Goal: Use online tool/utility: Utilize a website feature to perform a specific function

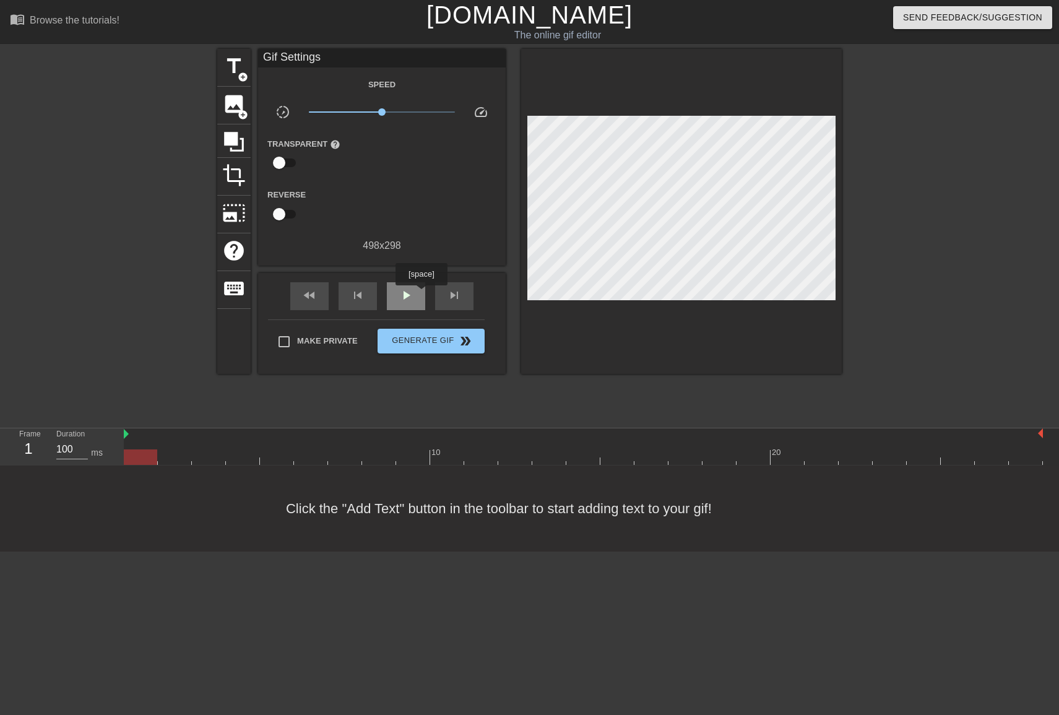
click at [423, 294] on div "play_arrow" at bounding box center [406, 296] width 38 height 28
click at [418, 295] on div "pause" at bounding box center [406, 296] width 38 height 28
click at [236, 178] on span "crop" at bounding box center [234, 175] width 24 height 24
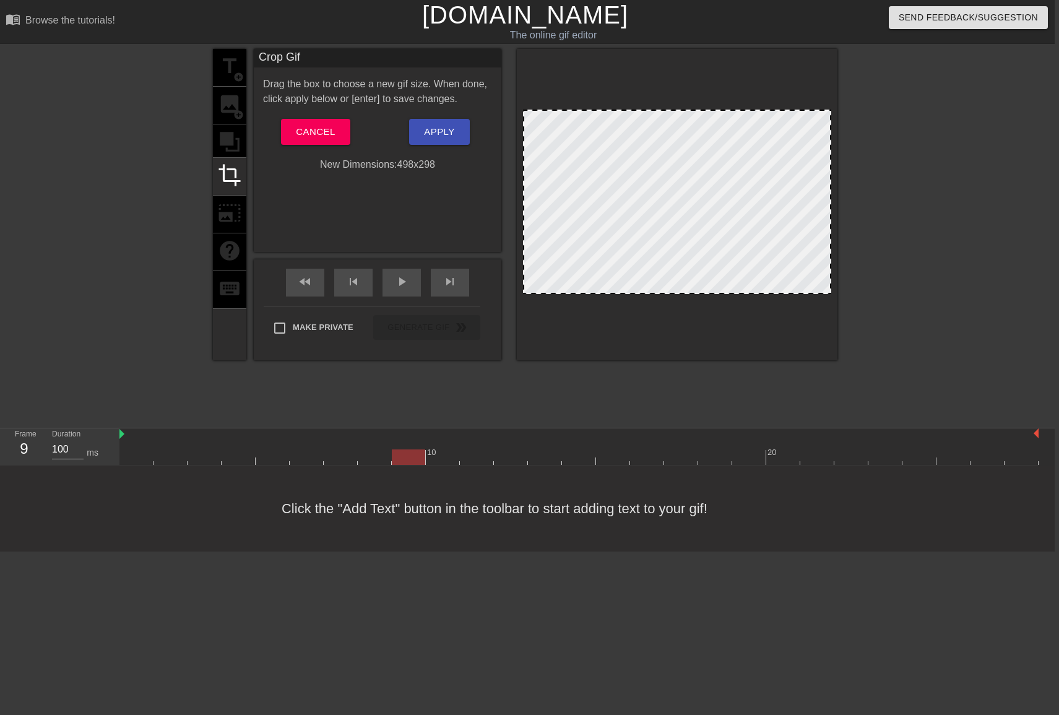
scroll to position [0, 6]
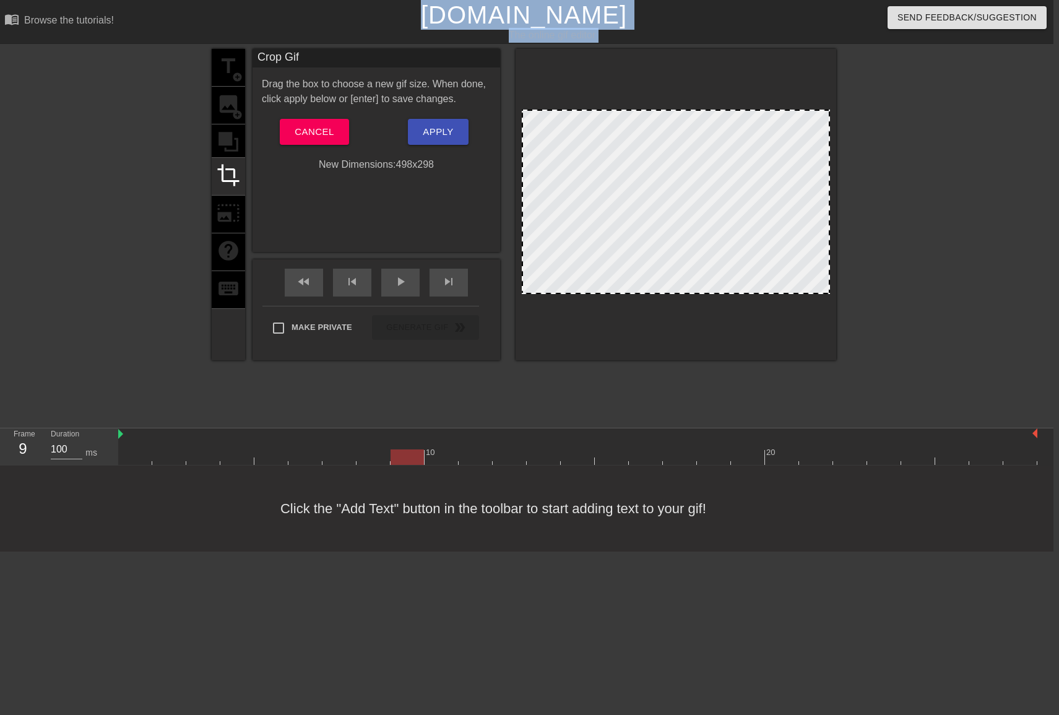
drag, startPoint x: 523, startPoint y: 112, endPoint x: 360, endPoint y: -23, distance: 211.9
click at [360, 0] on html "menu_book Browse the tutorials! Gifntext.com The online gif editor Send Feedbac…" at bounding box center [523, 275] width 1059 height 551
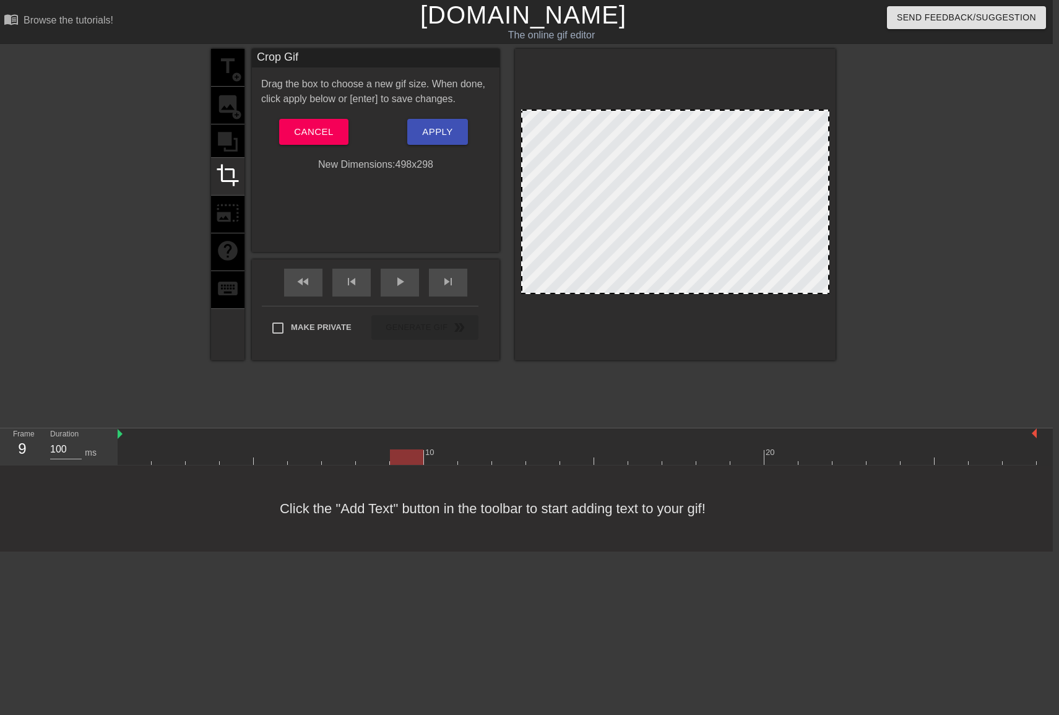
drag, startPoint x: 651, startPoint y: 212, endPoint x: 438, endPoint y: 179, distance: 216.1
click at [651, 212] on div at bounding box center [675, 202] width 308 height 184
click at [301, 122] on button "Cancel" at bounding box center [313, 132] width 69 height 26
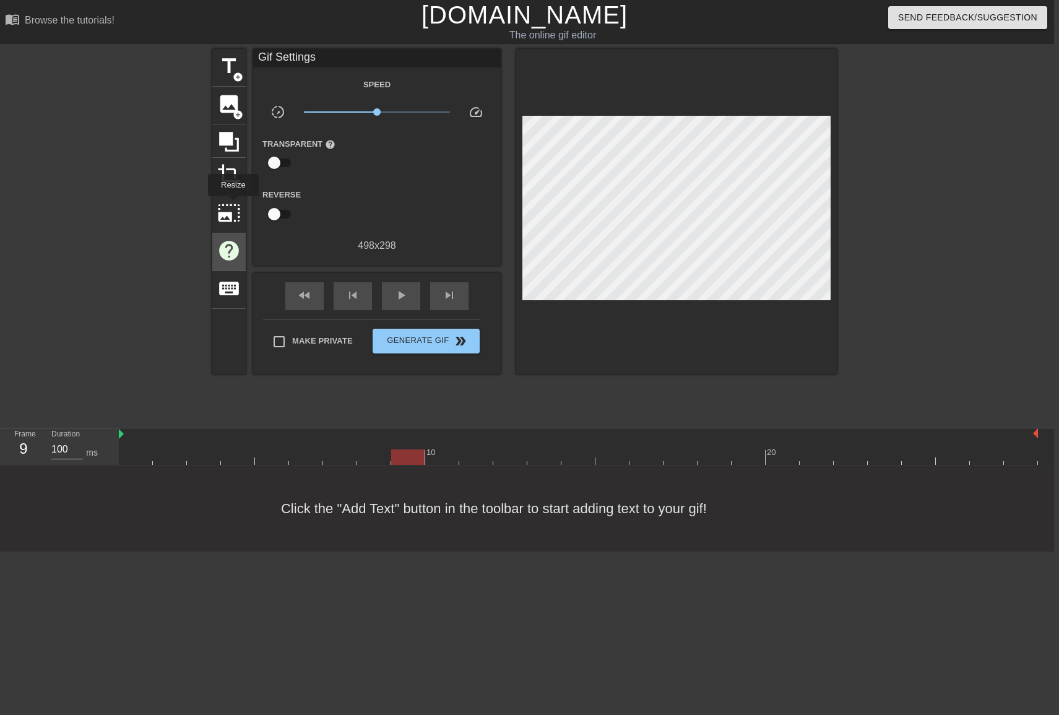
scroll to position [0, 4]
click at [240, 225] on div "photo_size_select_large" at bounding box center [227, 215] width 33 height 38
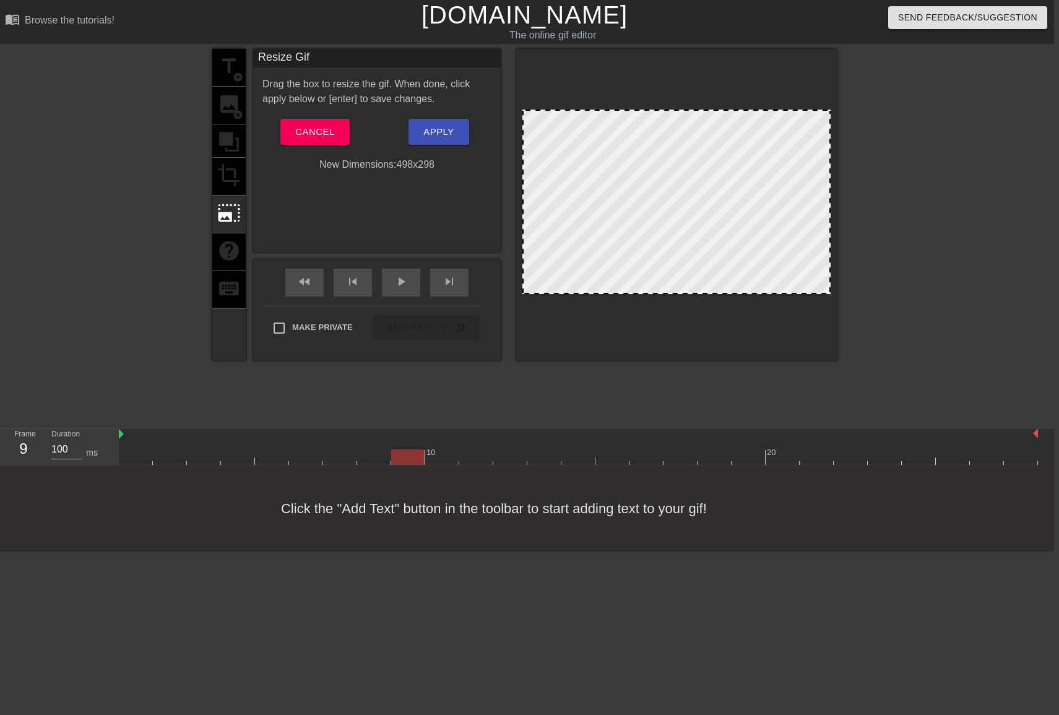
scroll to position [0, 2]
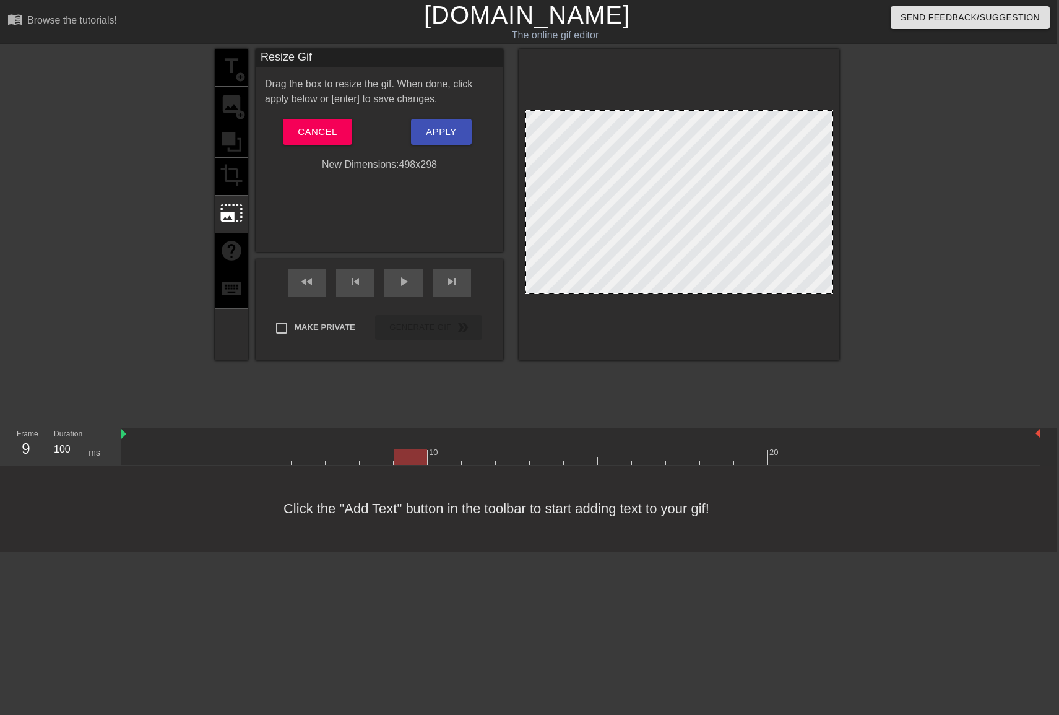
click at [549, 146] on div at bounding box center [679, 202] width 308 height 184
drag, startPoint x: 603, startPoint y: 136, endPoint x: 636, endPoint y: 154, distance: 37.4
click at [636, 154] on div at bounding box center [679, 202] width 308 height 184
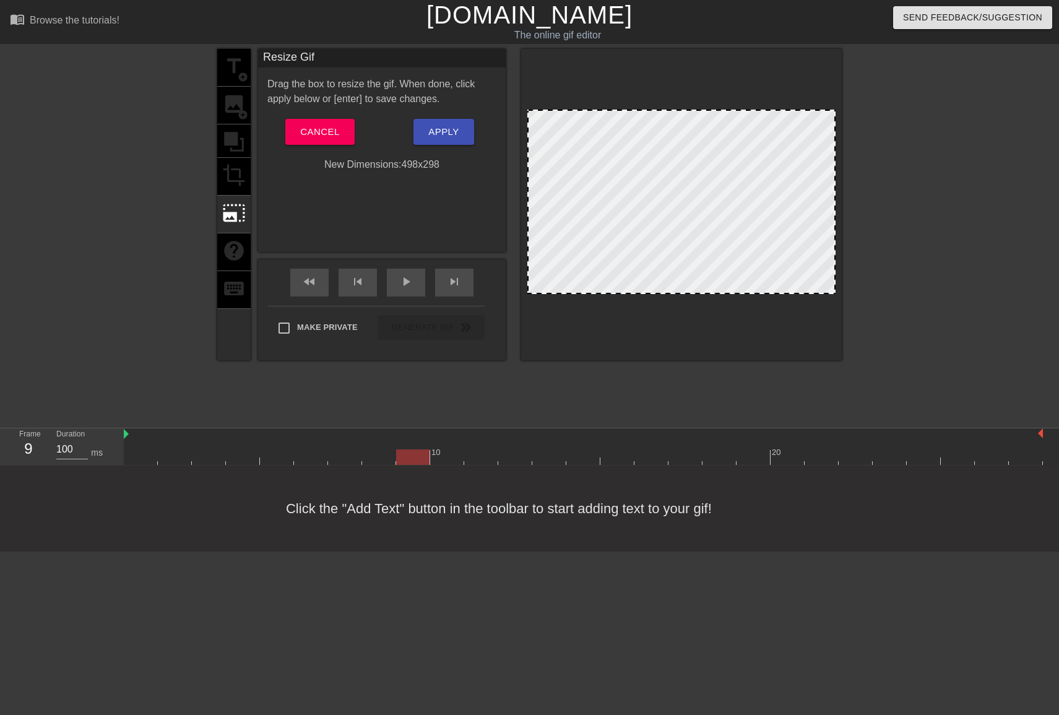
click at [595, 133] on div at bounding box center [681, 202] width 308 height 184
click at [529, 109] on div at bounding box center [681, 204] width 321 height 311
drag, startPoint x: 537, startPoint y: 124, endPoint x: 572, endPoint y: 148, distance: 42.4
click at [572, 148] on div at bounding box center [681, 202] width 308 height 184
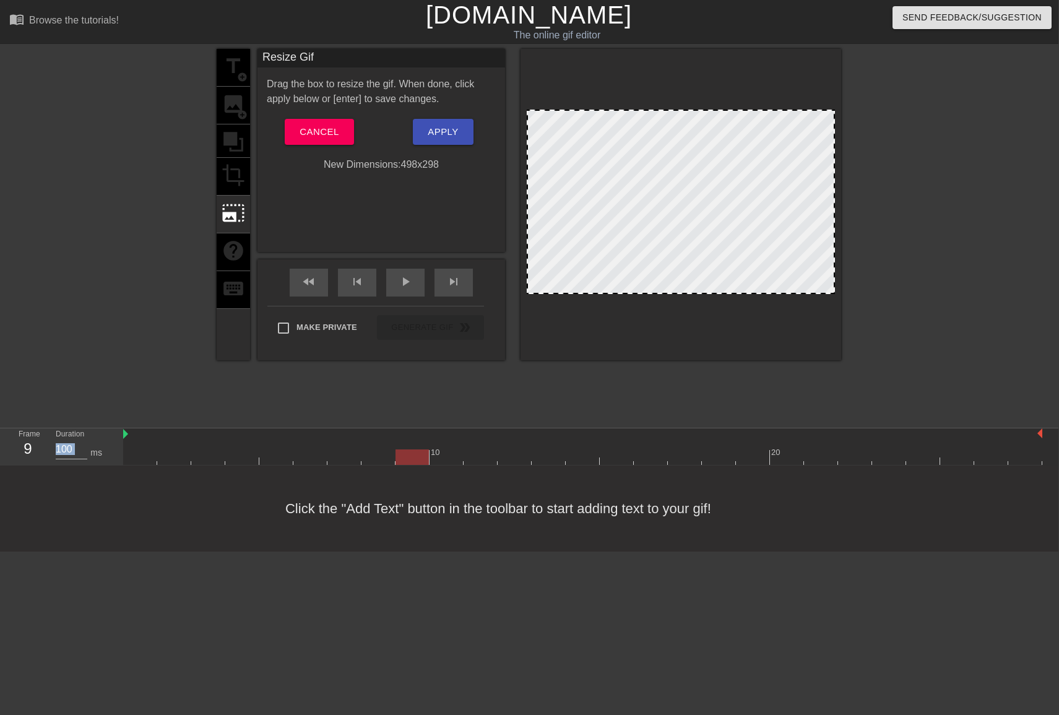
drag, startPoint x: 832, startPoint y: 293, endPoint x: 898, endPoint y: 352, distance: 87.7
click at [898, 352] on div "title add_circle image add_circle crop photo_size_select_large help keyboard Re…" at bounding box center [528, 234] width 1059 height 371
click at [745, 329] on div at bounding box center [681, 204] width 321 height 311
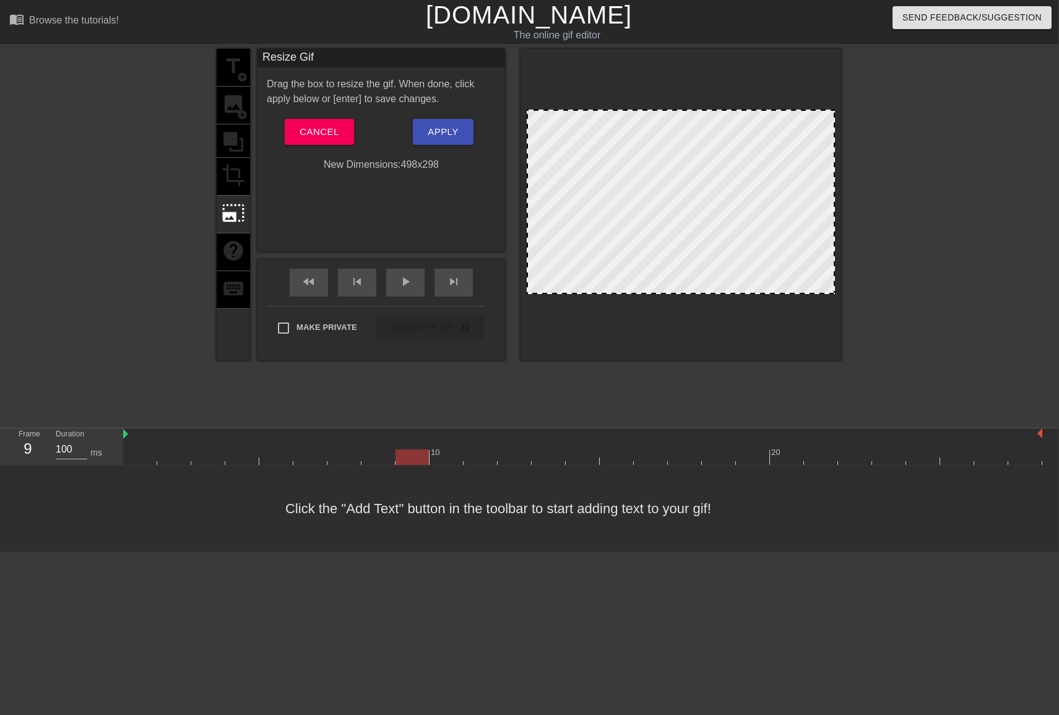
click at [587, 85] on div at bounding box center [681, 204] width 321 height 311
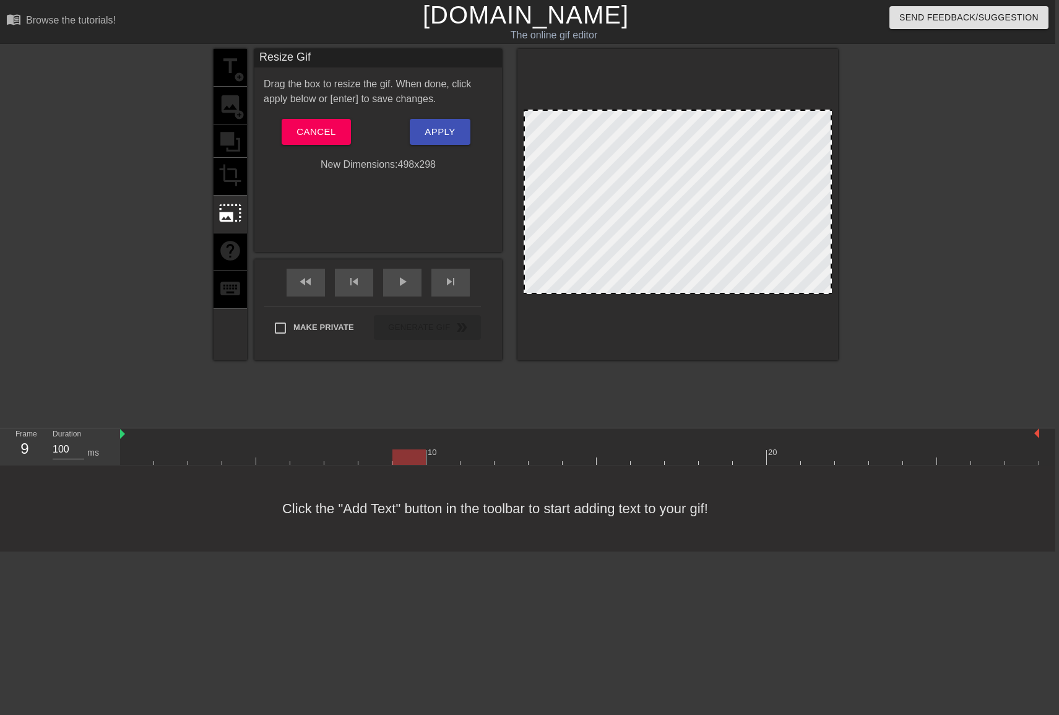
scroll to position [0, 0]
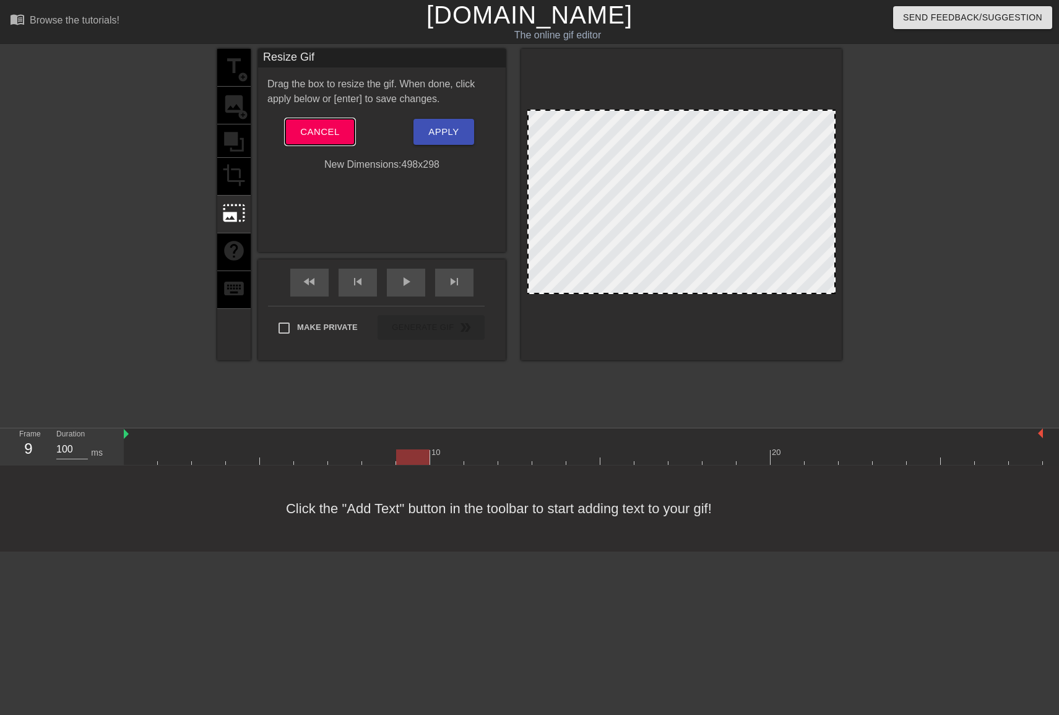
click at [318, 131] on span "Cancel" at bounding box center [319, 132] width 39 height 16
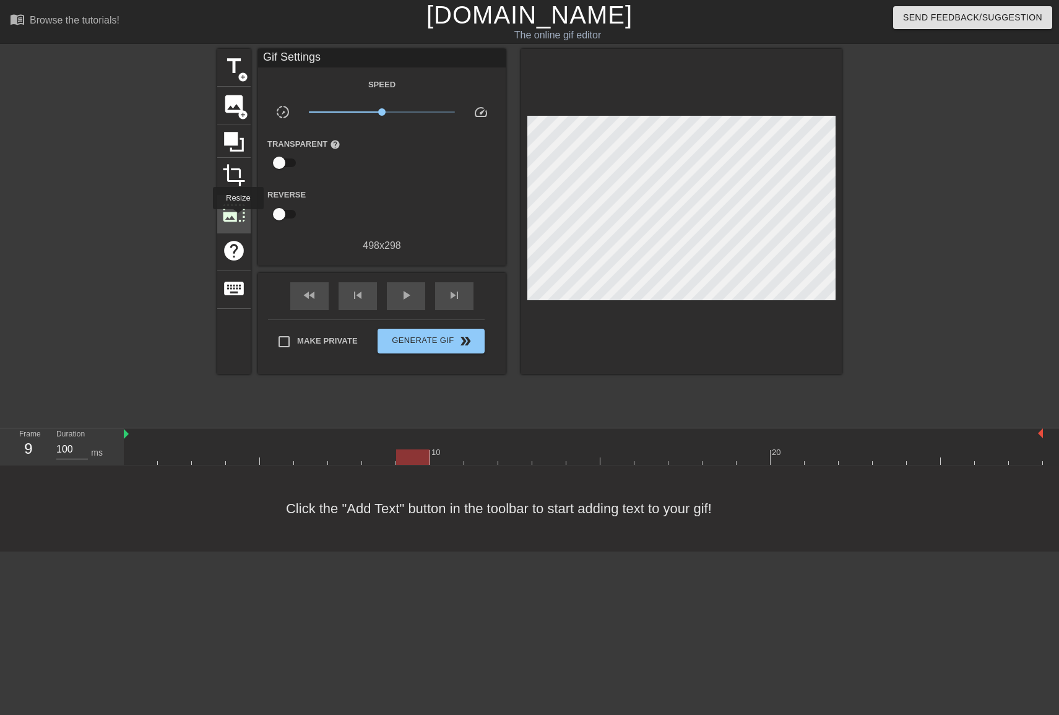
click at [238, 218] on span "photo_size_select_large" at bounding box center [234, 213] width 24 height 24
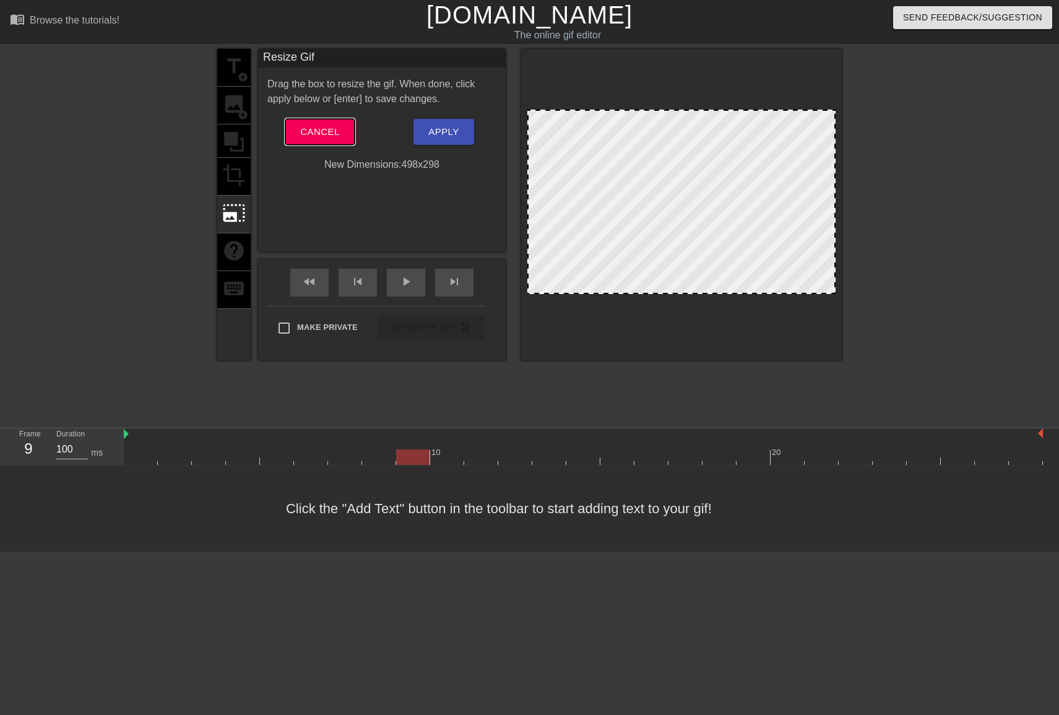
scroll to position [0, 1]
click at [320, 128] on span "Cancel" at bounding box center [318, 132] width 39 height 16
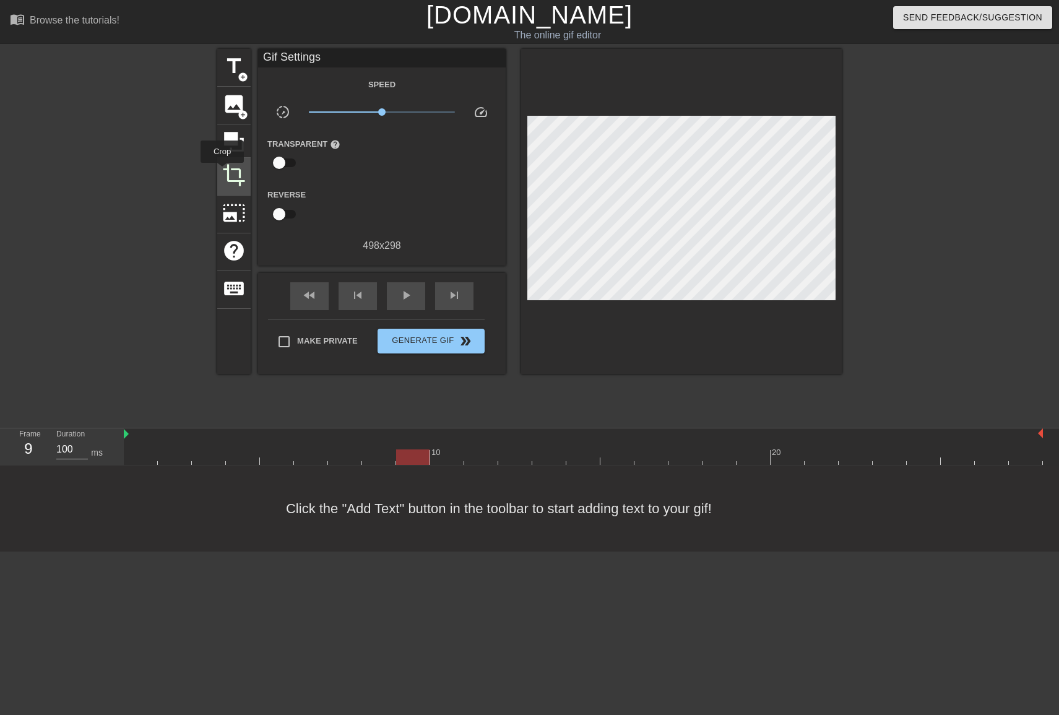
click at [223, 171] on span "crop" at bounding box center [234, 175] width 24 height 24
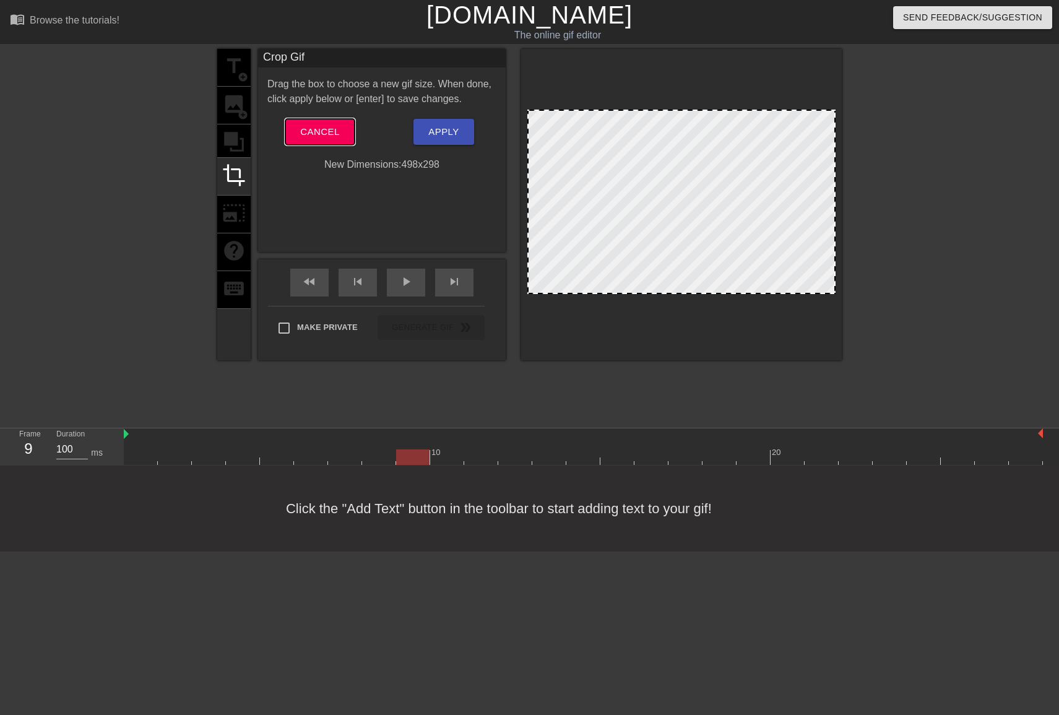
scroll to position [0, 1]
click at [306, 131] on span "Cancel" at bounding box center [318, 132] width 39 height 16
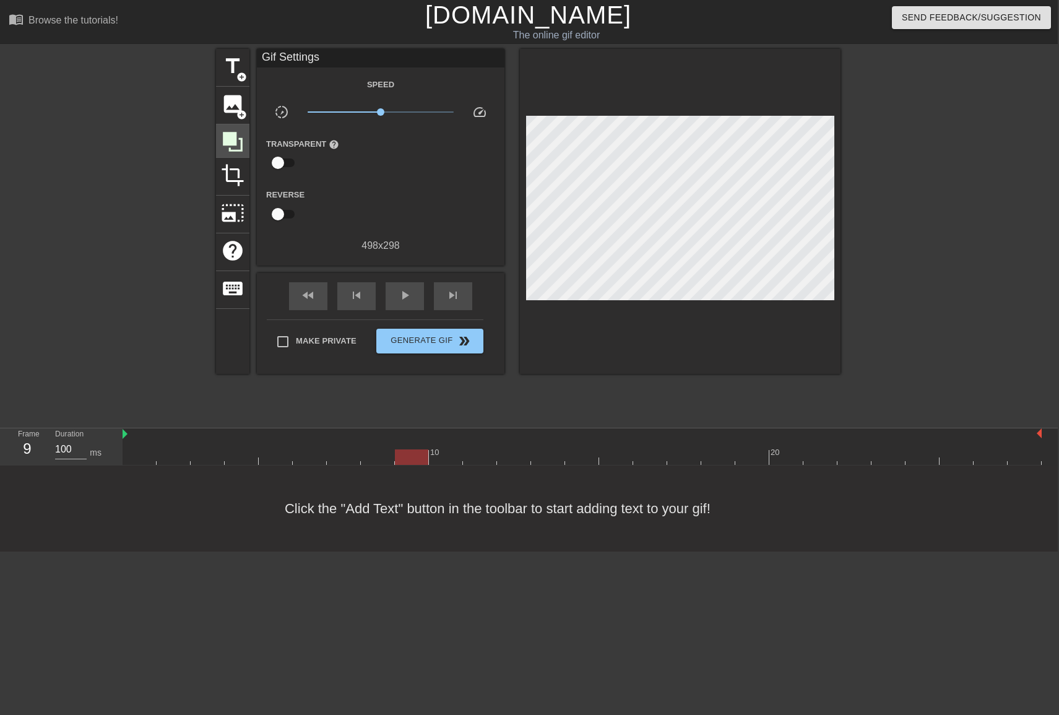
scroll to position [-1, 1]
click at [243, 138] on icon at bounding box center [233, 142] width 24 height 24
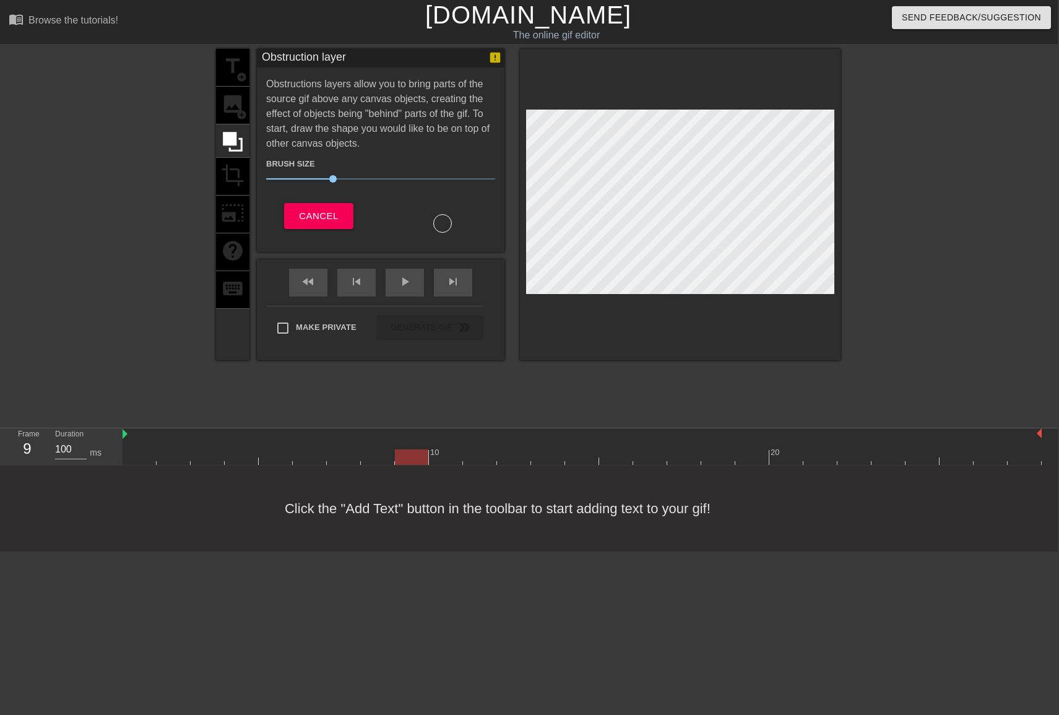
scroll to position [0, 1]
click at [323, 206] on button "Cancel" at bounding box center [318, 216] width 69 height 26
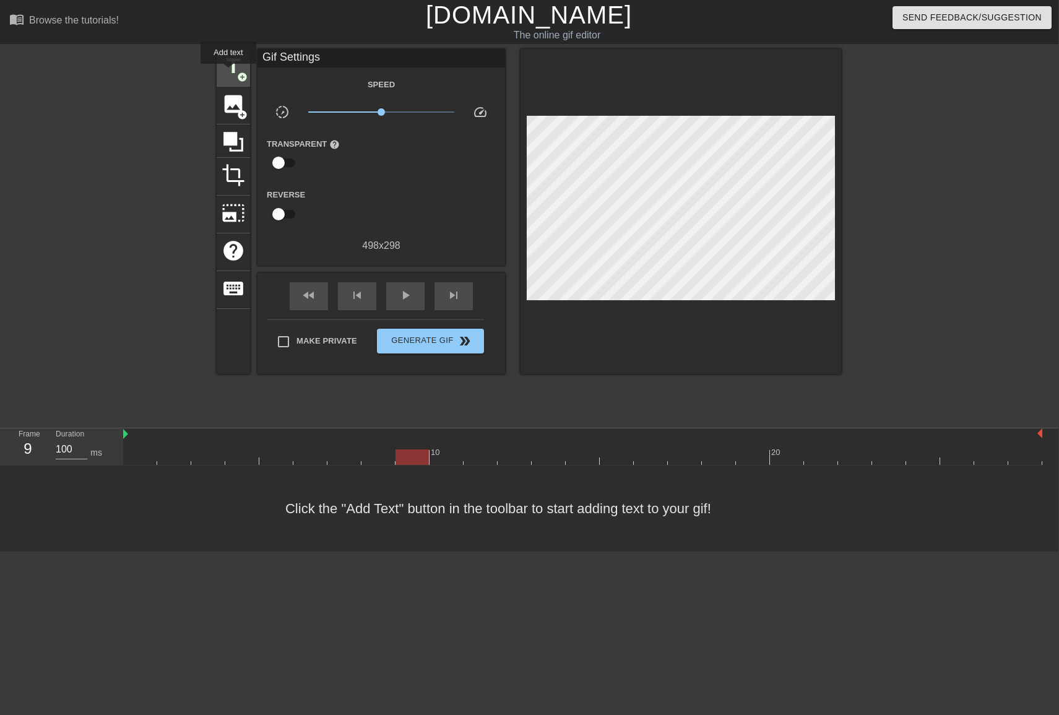
scroll to position [0, 1]
click at [394, 292] on div "play_arrow" at bounding box center [405, 296] width 38 height 28
click at [394, 292] on div "pause" at bounding box center [405, 296] width 38 height 28
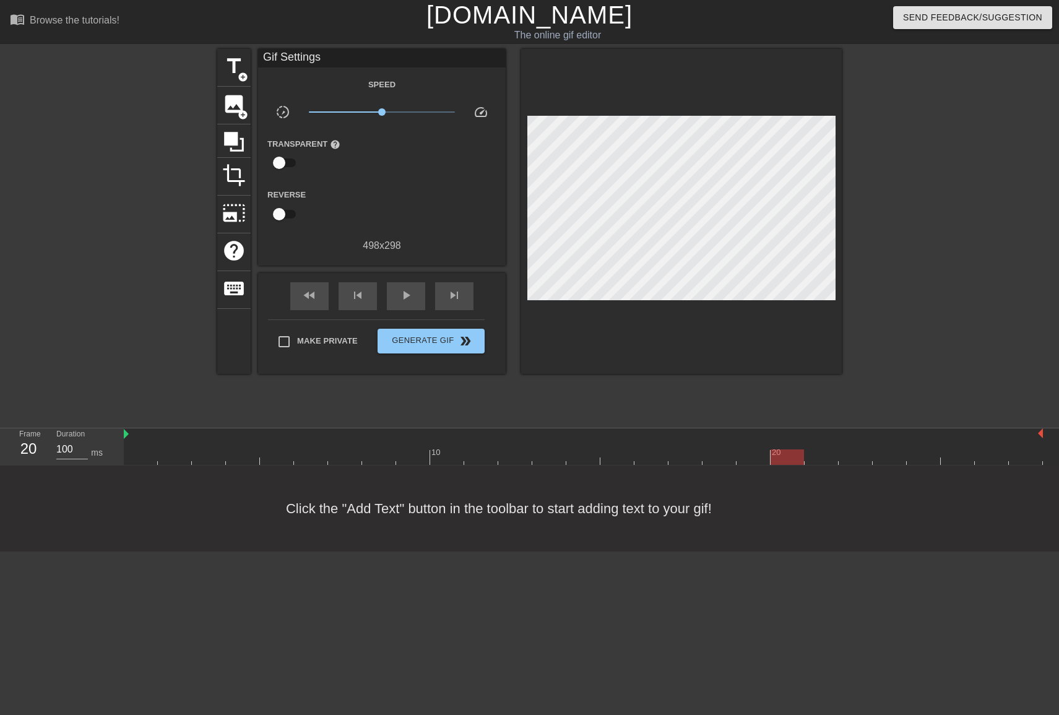
drag, startPoint x: 584, startPoint y: 454, endPoint x: 789, endPoint y: 446, distance: 204.4
click at [789, 446] on div "10 20" at bounding box center [583, 446] width 919 height 37
drag, startPoint x: 506, startPoint y: 457, endPoint x: 493, endPoint y: 457, distance: 13.0
click at [493, 457] on div at bounding box center [480, 456] width 33 height 15
click at [497, 456] on div at bounding box center [480, 456] width 33 height 15
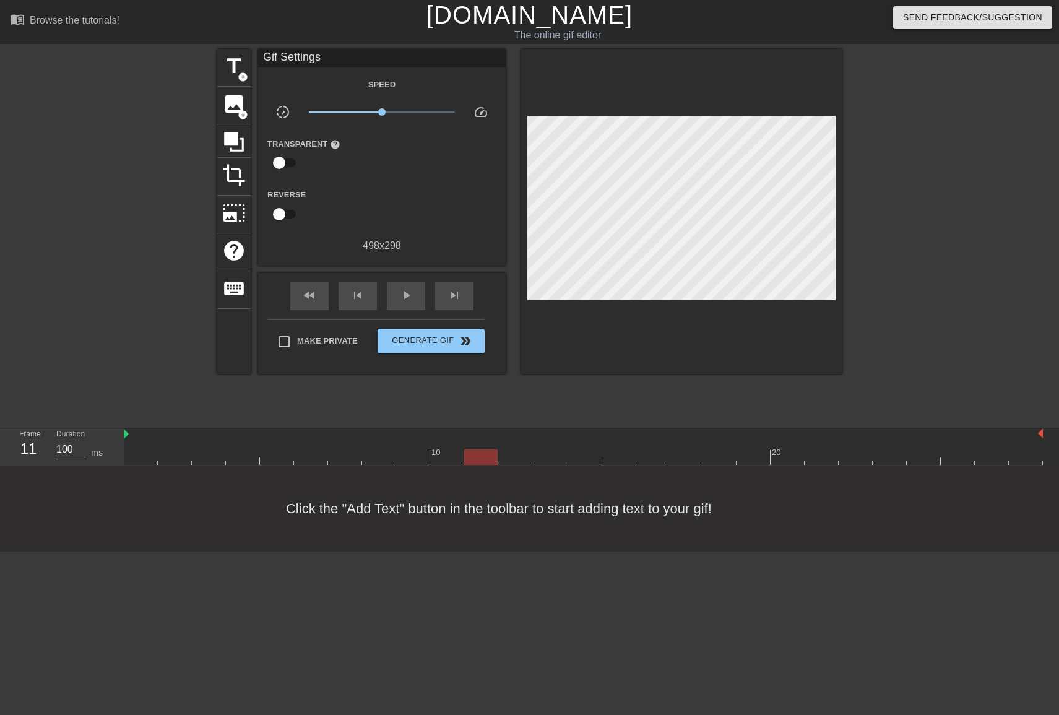
click at [513, 456] on div at bounding box center [583, 456] width 919 height 15
click at [1024, 458] on div at bounding box center [583, 456] width 919 height 15
drag, startPoint x: 540, startPoint y: 463, endPoint x: 514, endPoint y: 460, distance: 26.2
click at [538, 463] on div at bounding box center [583, 456] width 919 height 15
drag, startPoint x: 512, startPoint y: 460, endPoint x: 498, endPoint y: 460, distance: 13.6
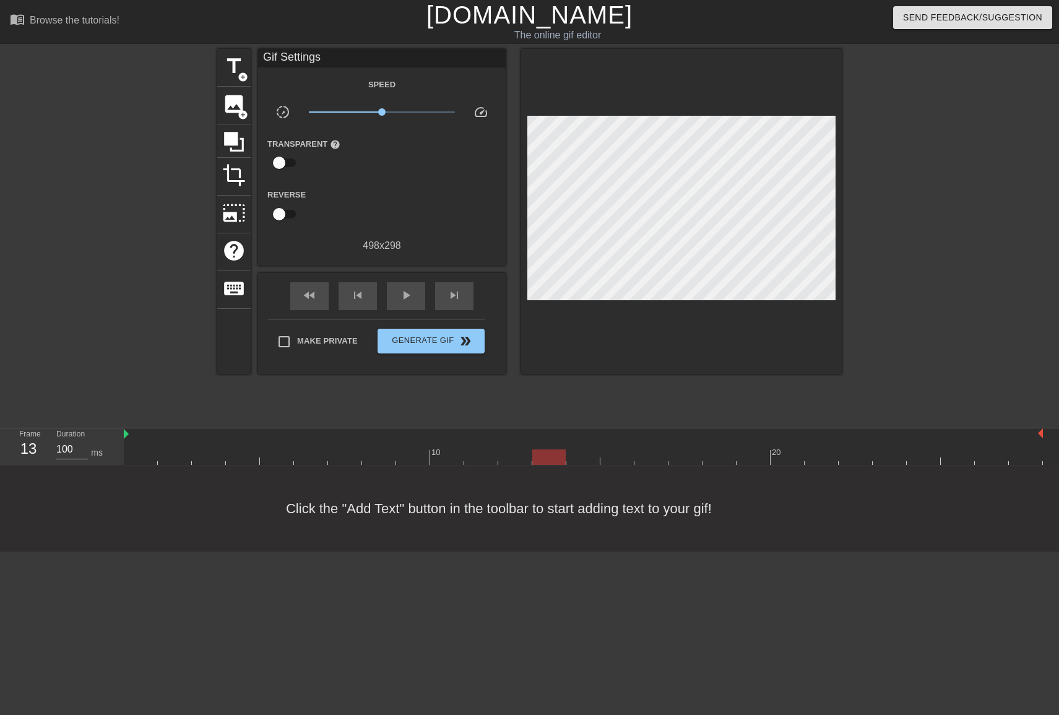
click at [510, 460] on div at bounding box center [583, 456] width 919 height 15
click at [480, 459] on div at bounding box center [583, 456] width 919 height 15
click at [456, 458] on div at bounding box center [583, 456] width 919 height 15
click at [483, 459] on div at bounding box center [583, 456] width 919 height 15
